Goal: Information Seeking & Learning: Learn about a topic

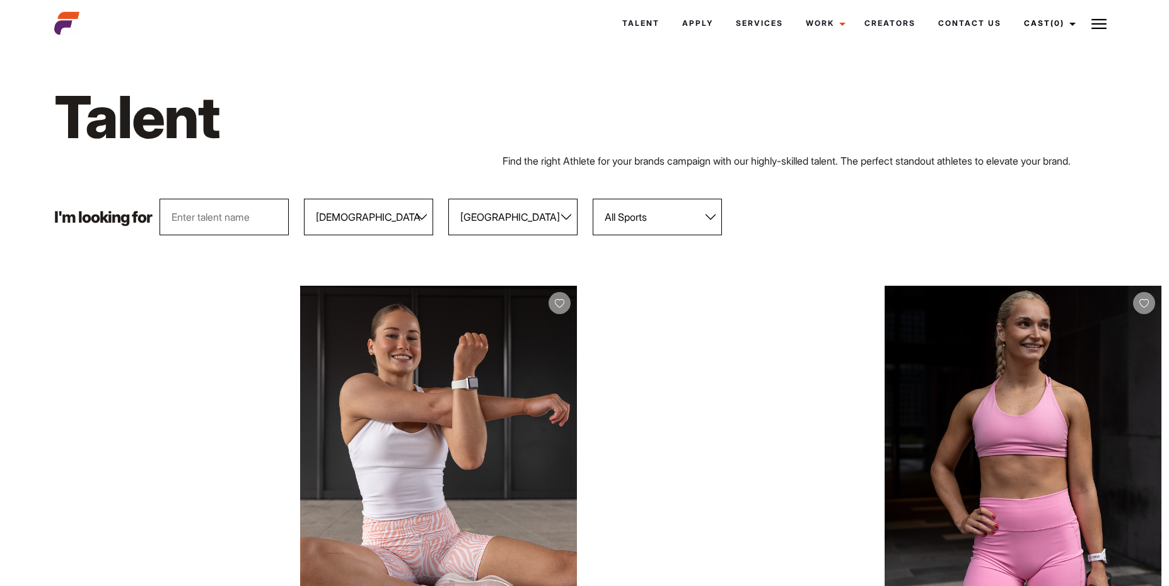
select select "103"
select select "118"
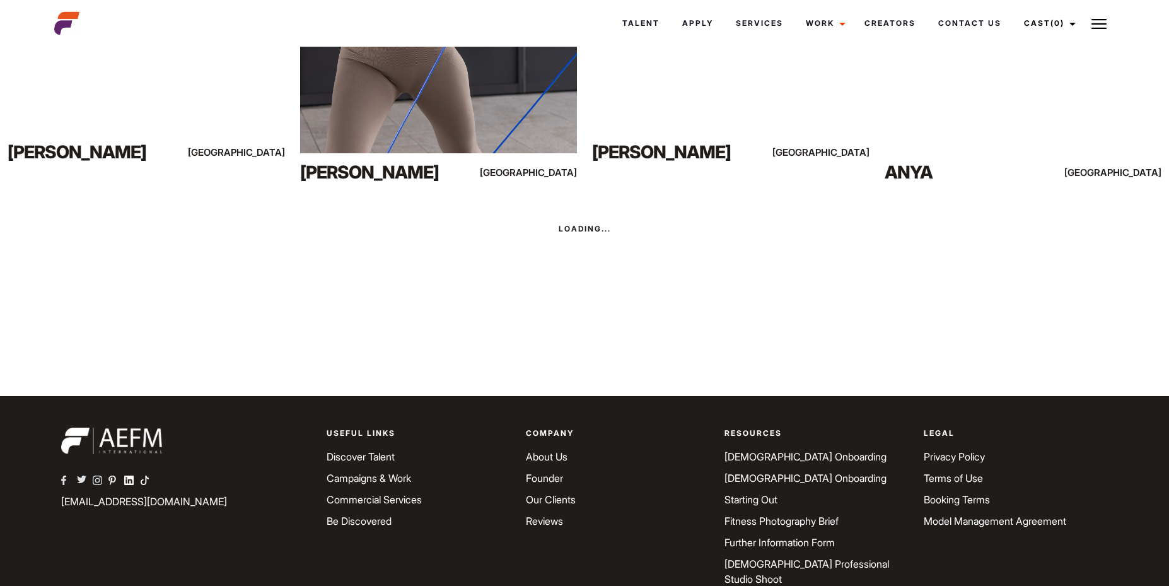
scroll to position [1318, 0]
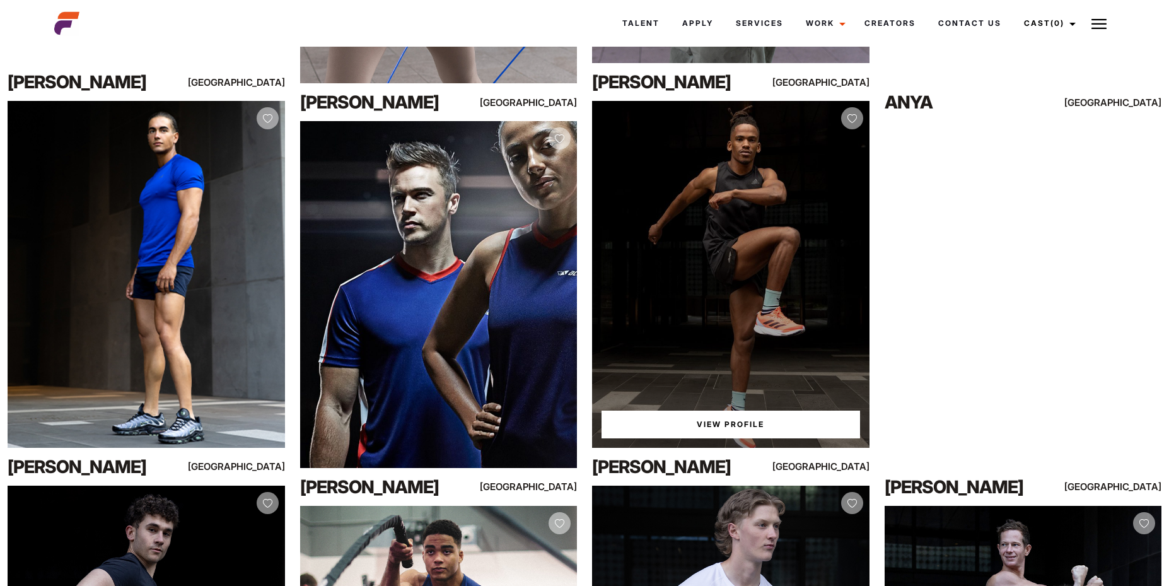
click at [683, 315] on div "View Profile" at bounding box center [731, 274] width 278 height 346
drag, startPoint x: 734, startPoint y: 423, endPoint x: 327, endPoint y: 484, distance: 411.4
click at [733, 423] on link "View Profile" at bounding box center [731, 425] width 259 height 28
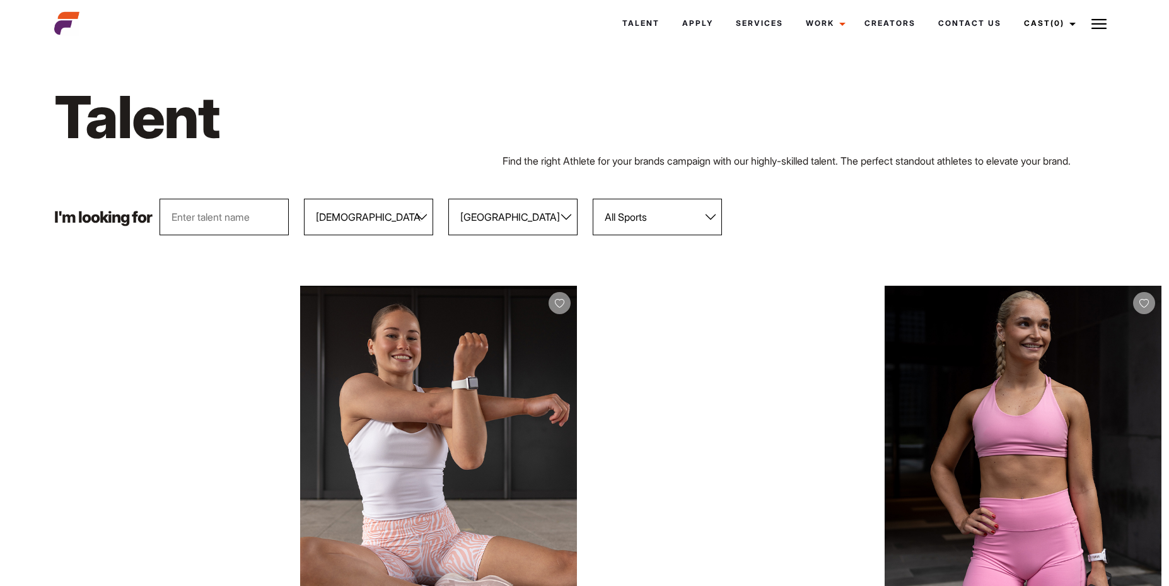
select select "103"
select select "118"
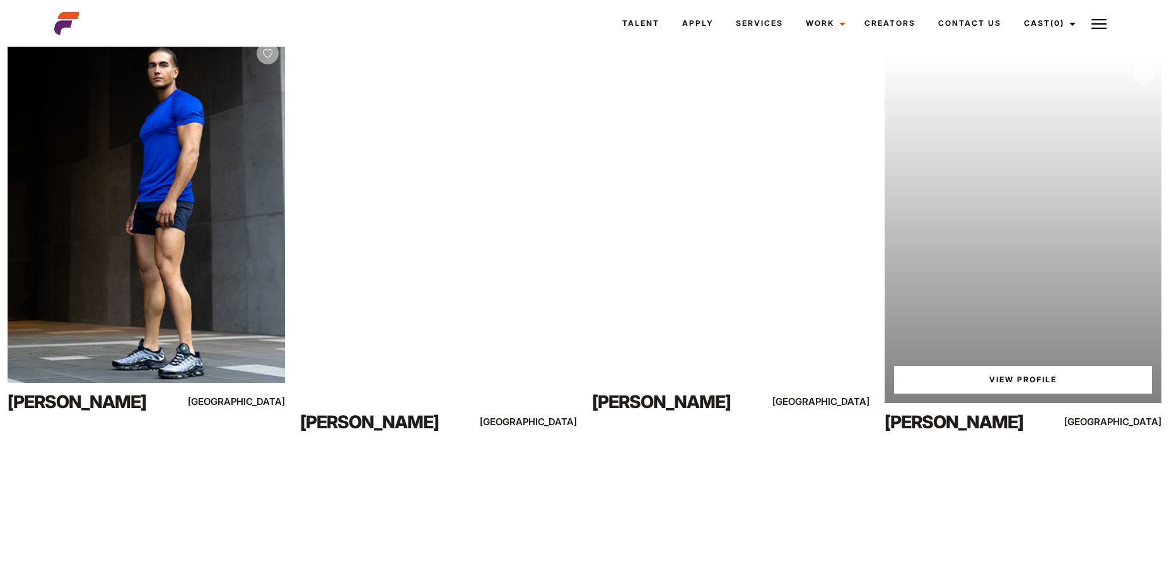
scroll to position [1696, 0]
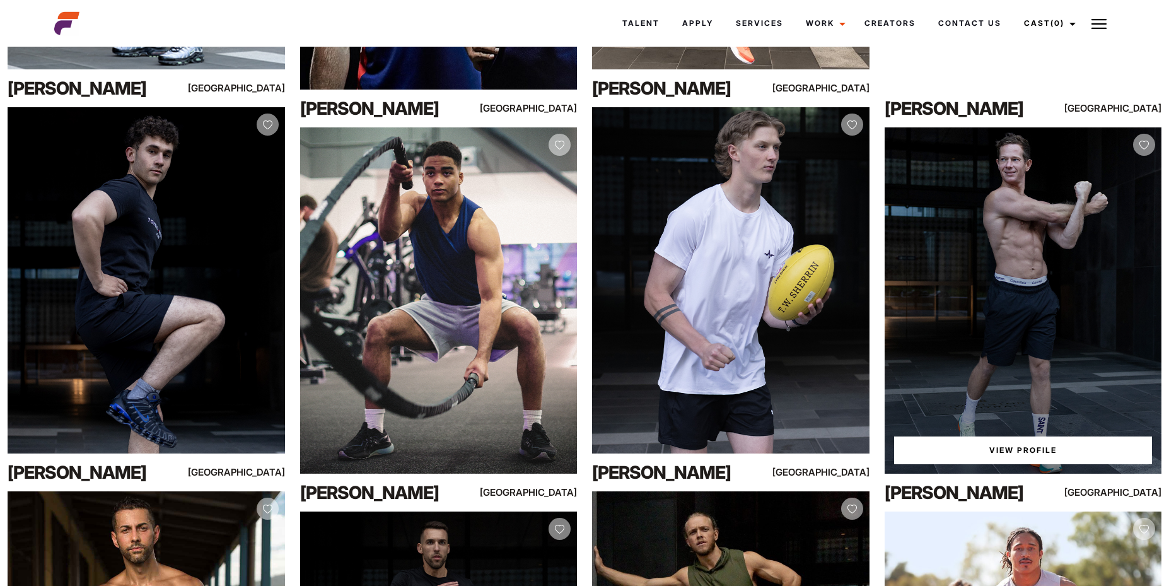
click at [1086, 449] on link "View Profile" at bounding box center [1023, 451] width 259 height 28
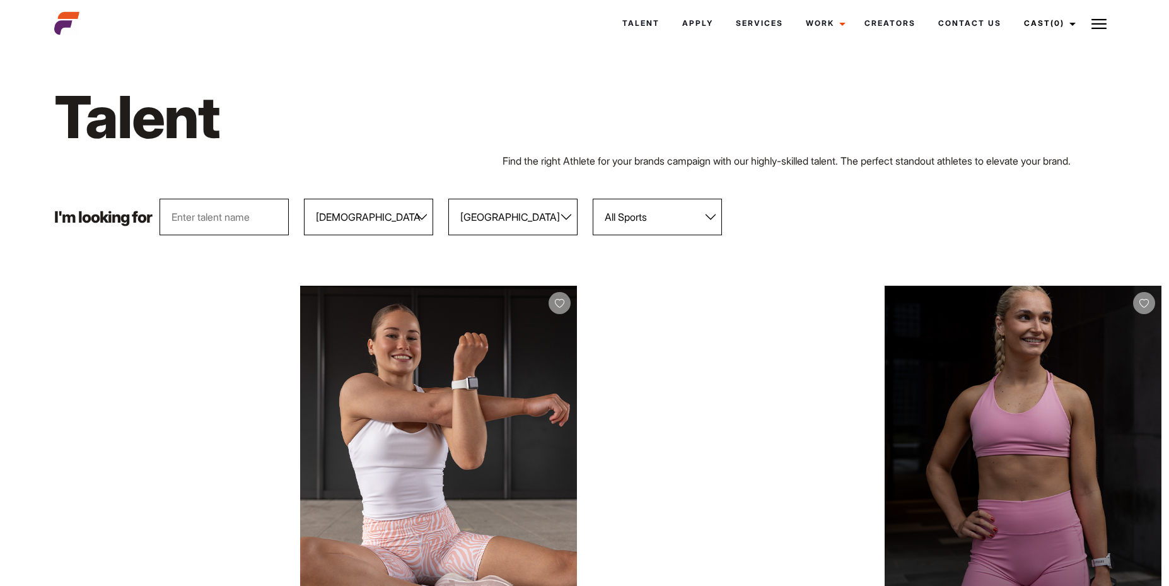
select select "103"
select select "118"
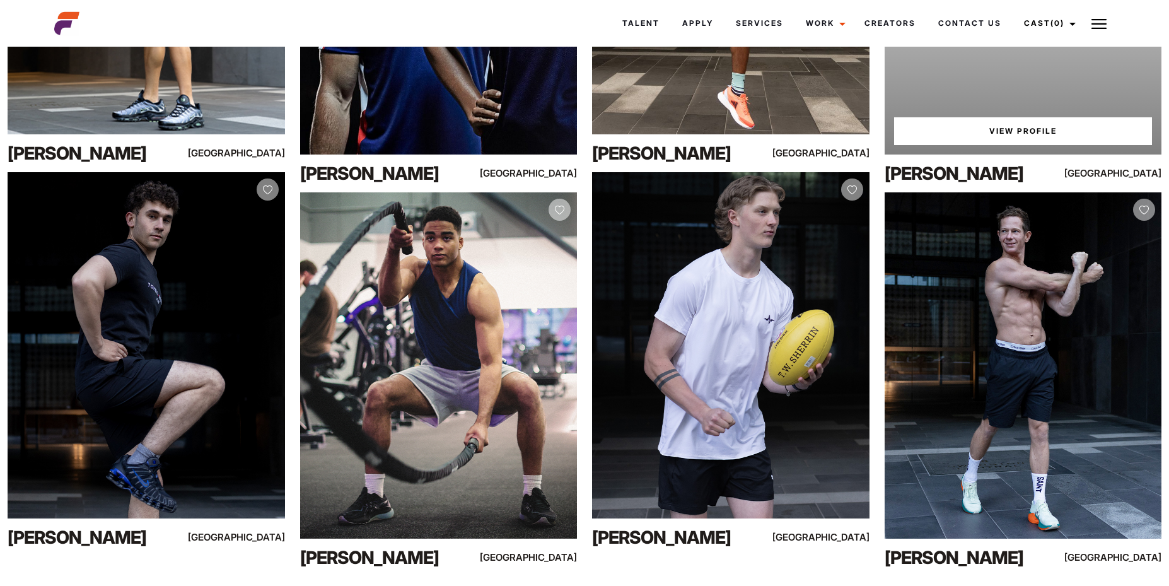
scroll to position [1696, 0]
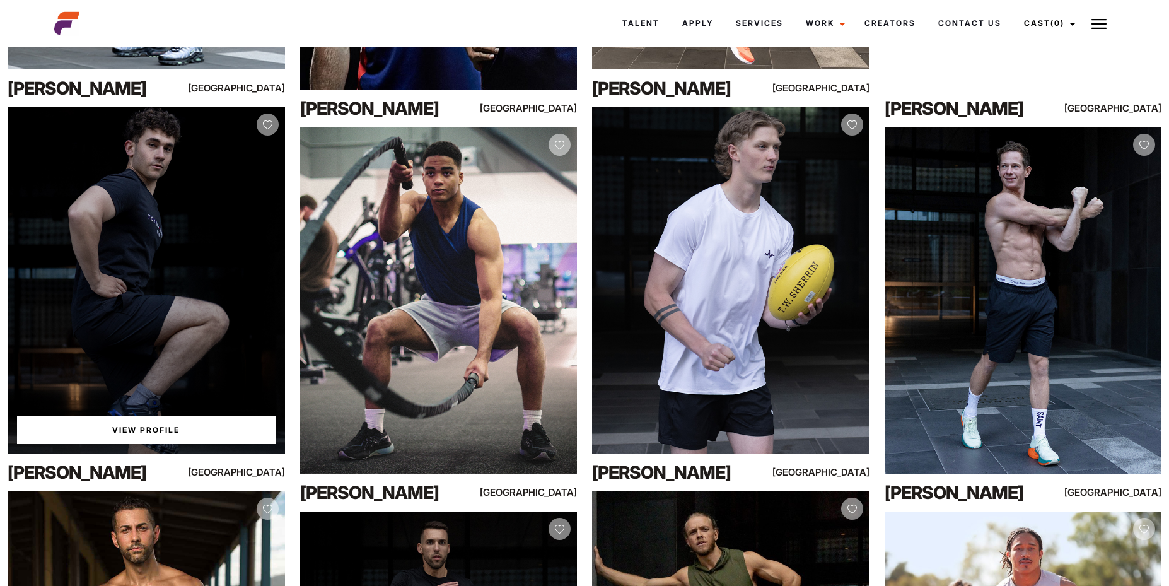
click at [86, 353] on div "View Profile" at bounding box center [147, 280] width 278 height 346
click at [221, 436] on link "View Profile" at bounding box center [146, 430] width 259 height 28
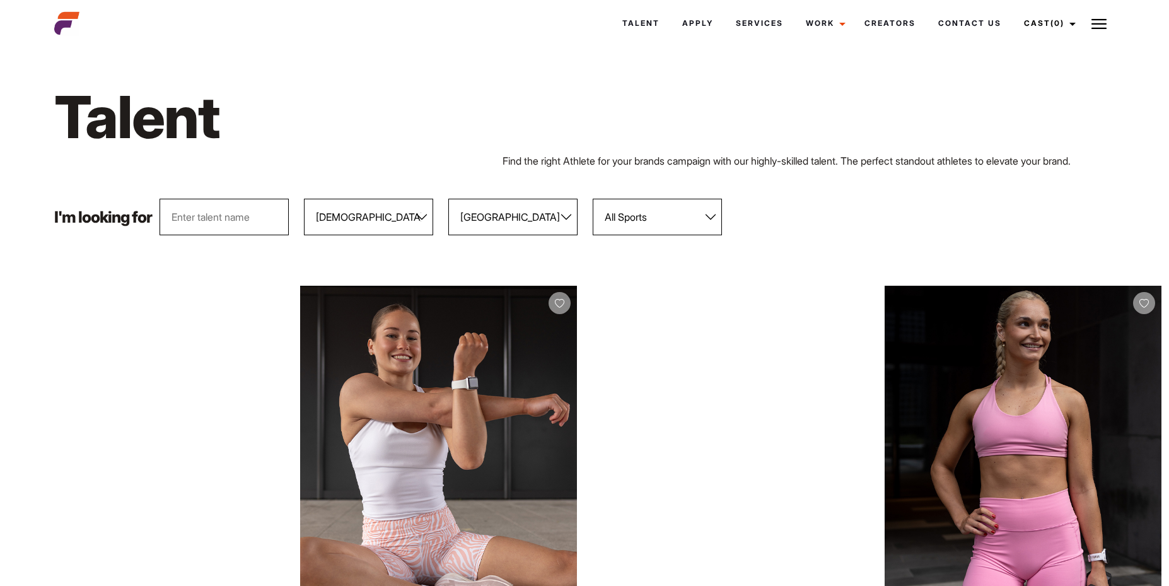
select select "103"
select select "118"
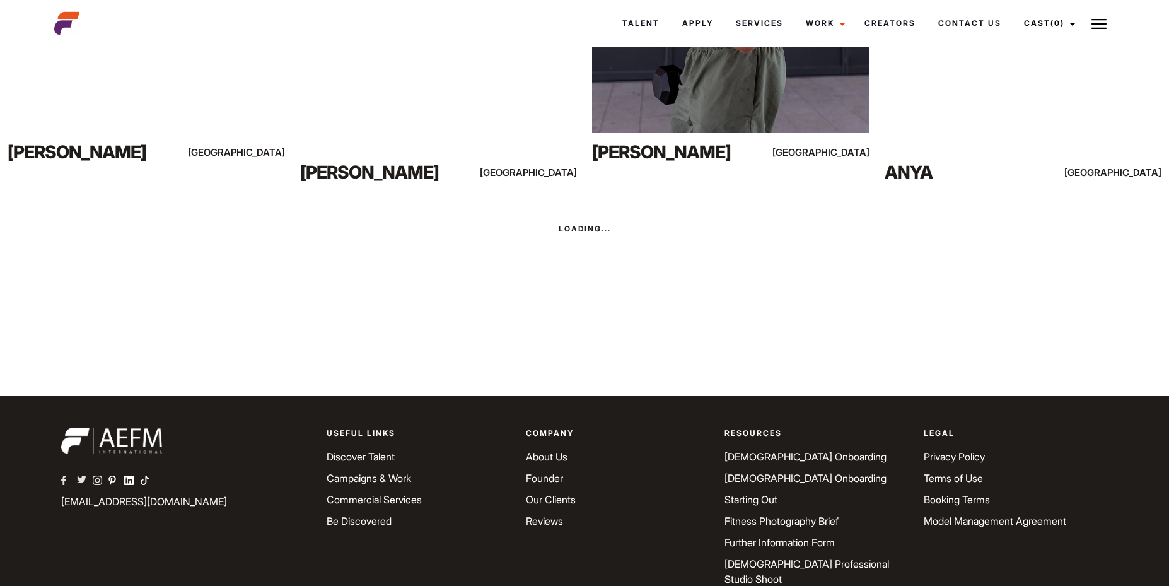
scroll to position [1318, 0]
